Goal: Task Accomplishment & Management: Use online tool/utility

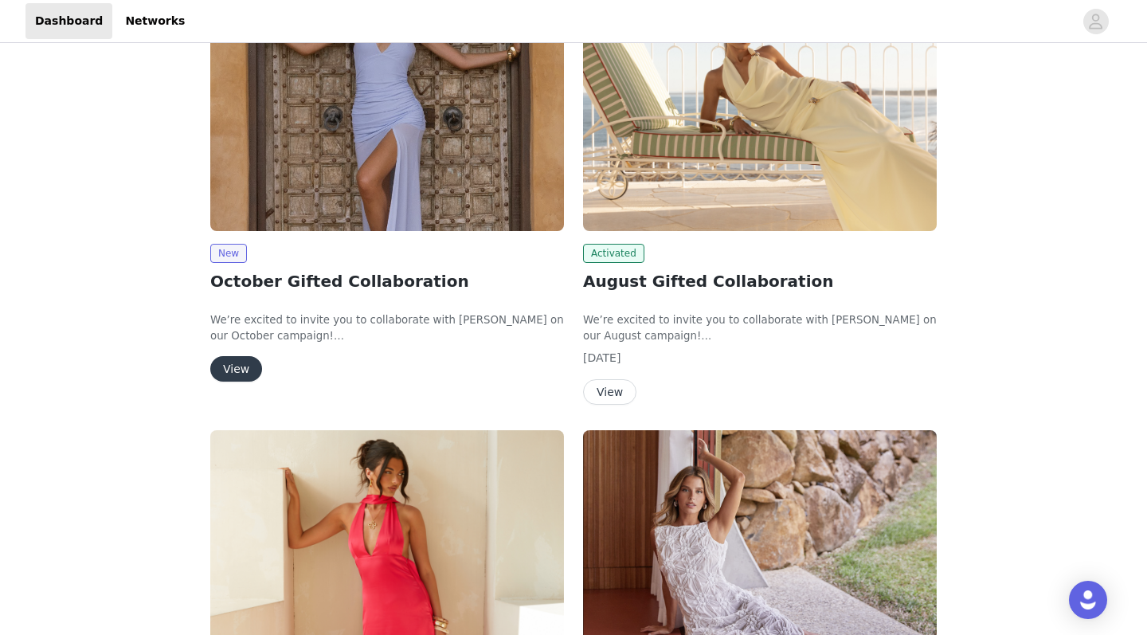
scroll to position [130, 0]
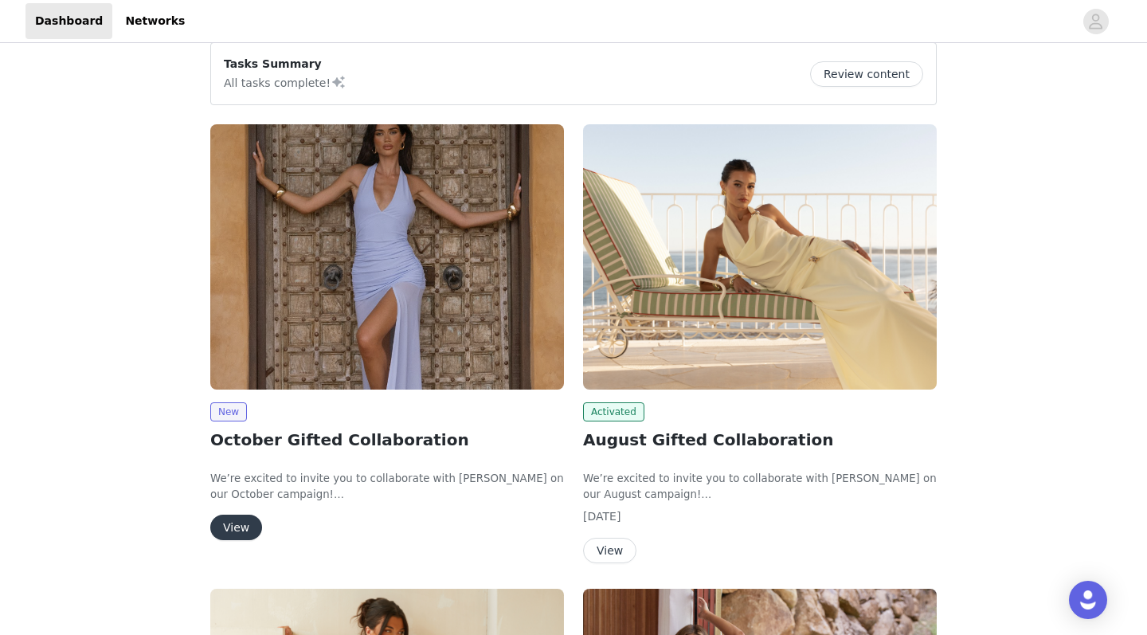
click at [240, 525] on button "View" at bounding box center [236, 527] width 52 height 25
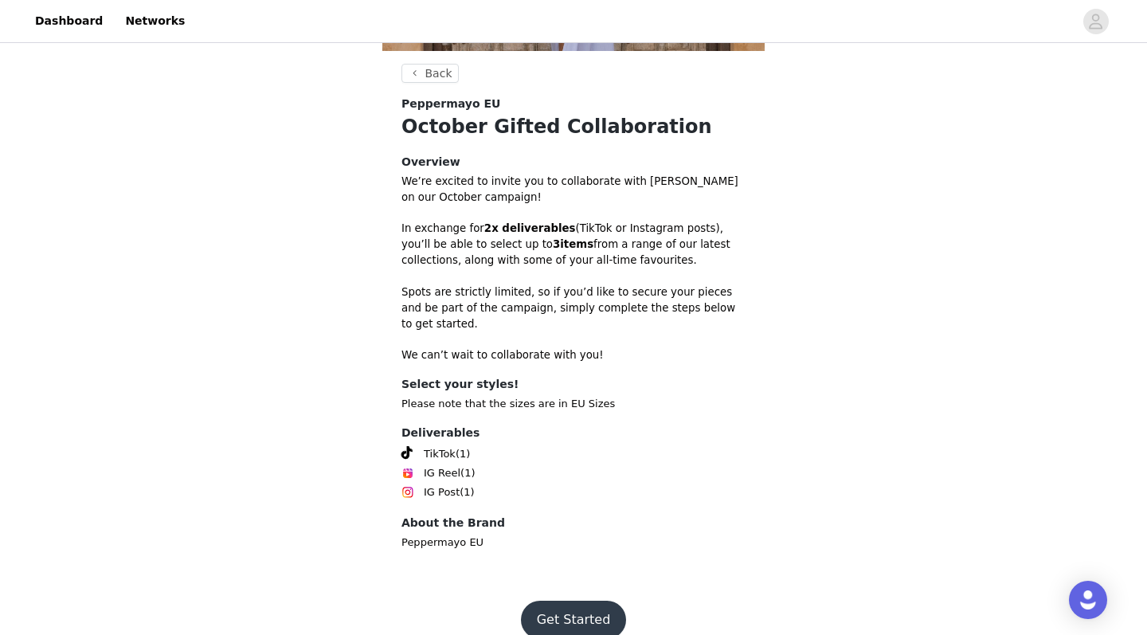
scroll to position [376, 0]
click at [578, 610] on button "Get Started" at bounding box center [574, 621] width 106 height 38
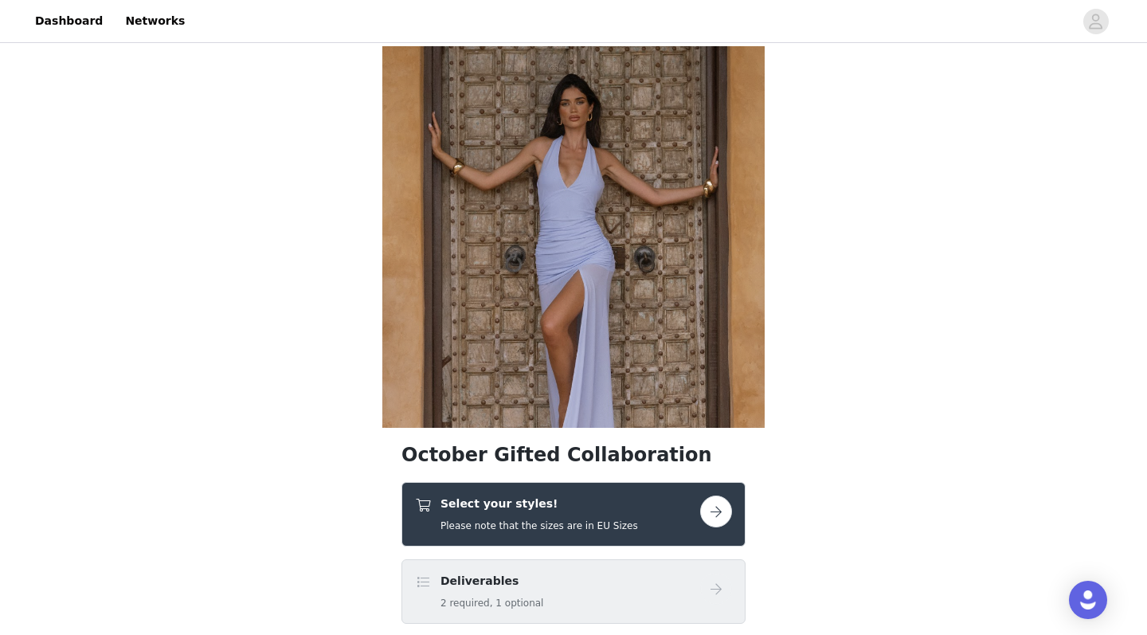
scroll to position [400, 0]
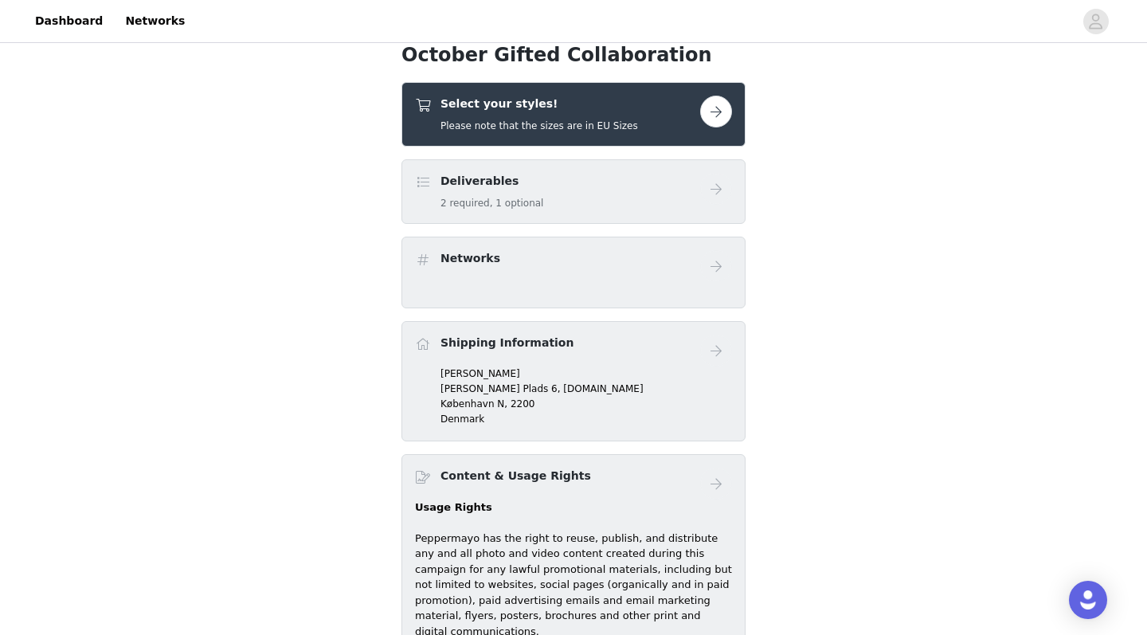
click at [704, 111] on button "button" at bounding box center [716, 112] width 32 height 32
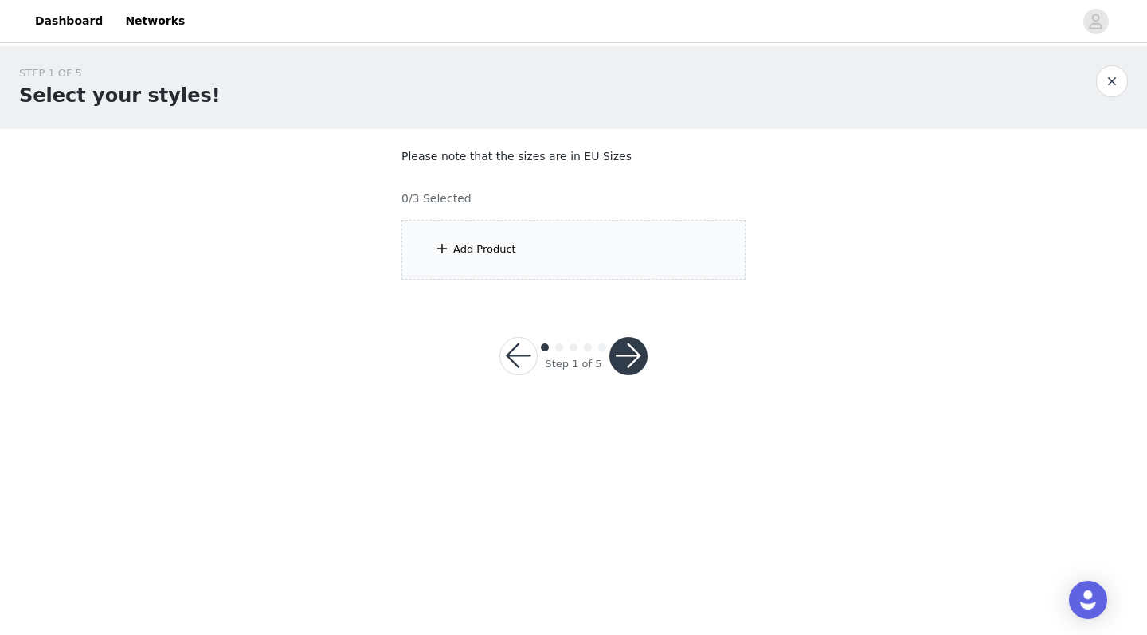
click at [585, 254] on div "Add Product" at bounding box center [574, 250] width 344 height 60
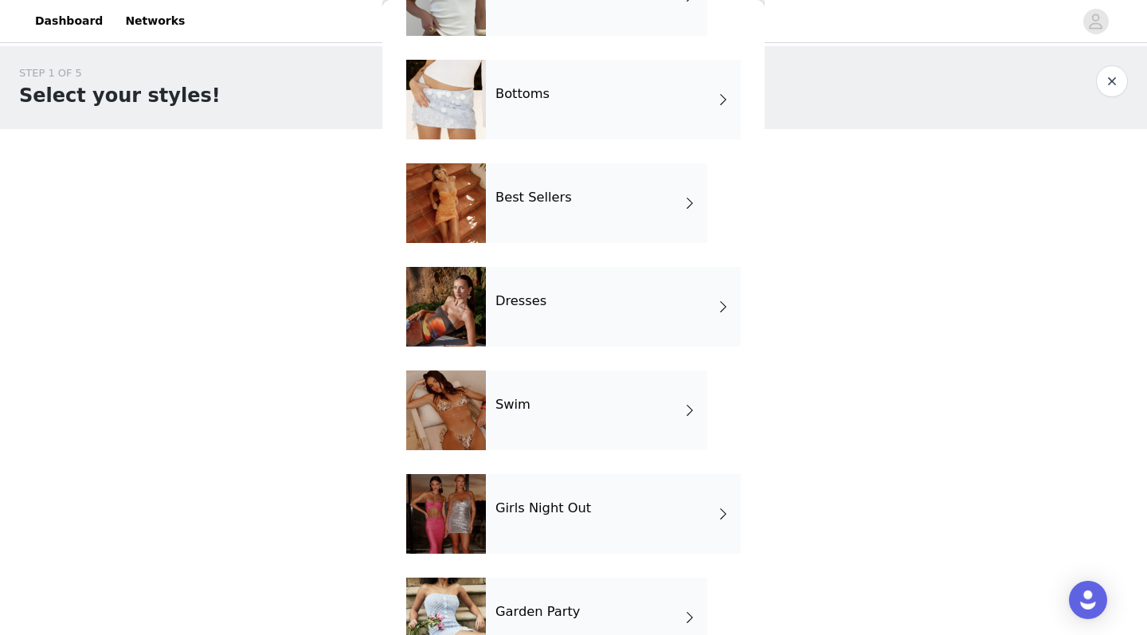
click at [570, 210] on div "Best Sellers" at bounding box center [596, 203] width 221 height 80
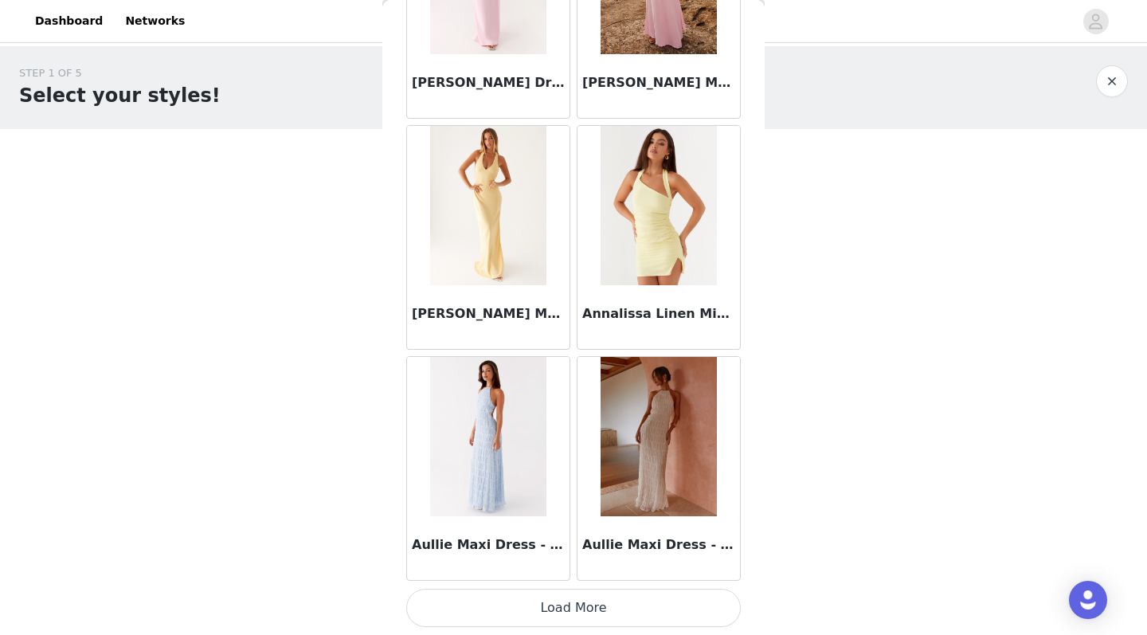
click at [556, 617] on button "Load More" at bounding box center [573, 608] width 335 height 38
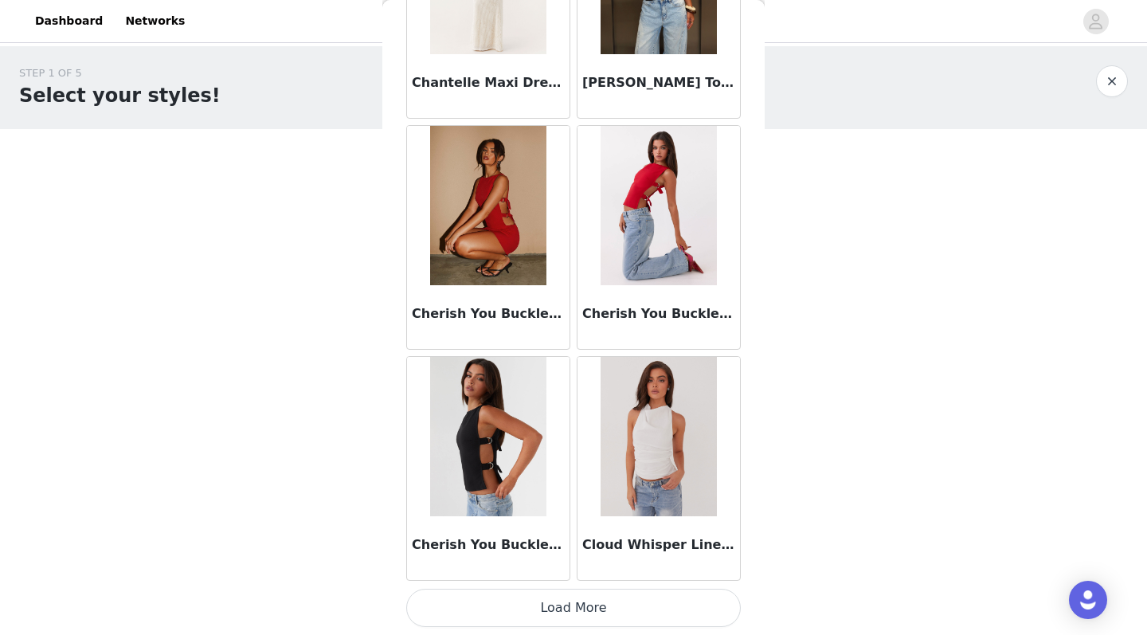
scroll to position [4113, 0]
